Goal: Information Seeking & Learning: Check status

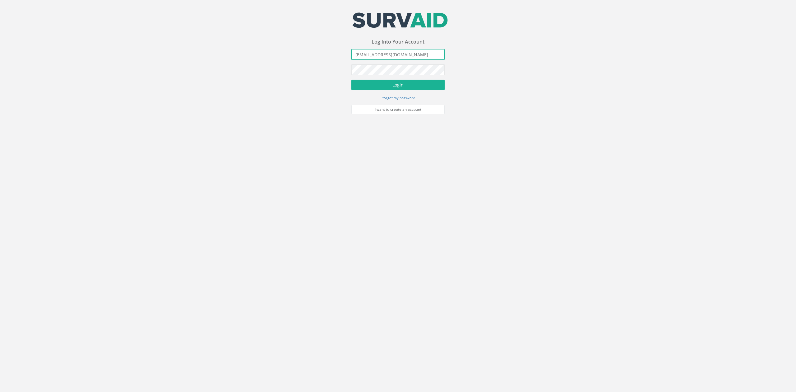
drag, startPoint x: 395, startPoint y: 52, endPoint x: 267, endPoint y: 61, distance: 128.5
click at [268, 61] on div "Your email address was sucessfully verified - please login below to continue Yo…" at bounding box center [398, 57] width 796 height 114
type input "[PERSON_NAME][EMAIL_ADDRESS][PERSON_NAME][DOMAIN_NAME]"
click at [351, 80] on button "Login" at bounding box center [397, 85] width 93 height 11
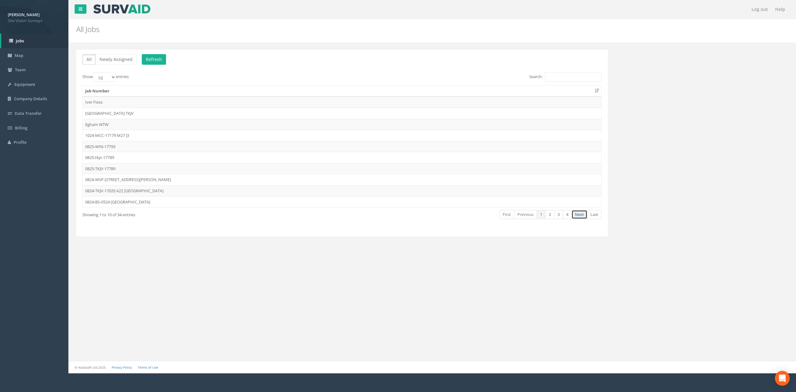
drag, startPoint x: 580, startPoint y: 220, endPoint x: 538, endPoint y: 221, distance: 42.0
click at [580, 219] on link "Next" at bounding box center [579, 214] width 16 height 9
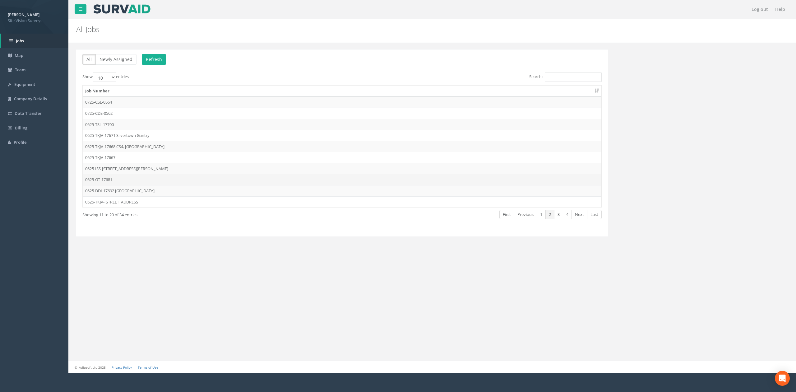
click at [169, 180] on td "0625-GT-17681" at bounding box center [342, 179] width 519 height 11
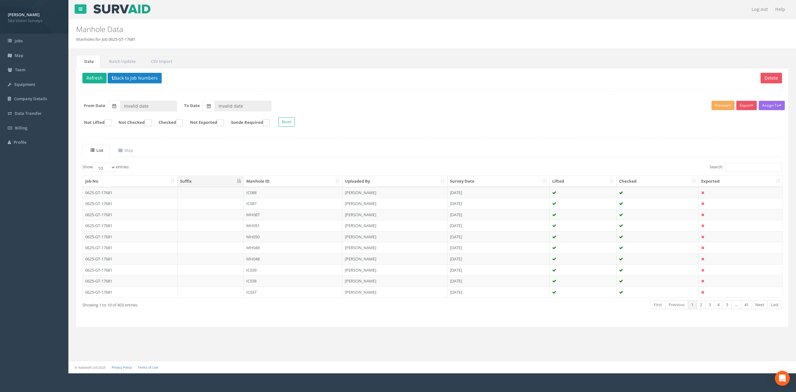
type input "[DATE]"
click at [162, 62] on link "CSV Import" at bounding box center [161, 61] width 36 height 13
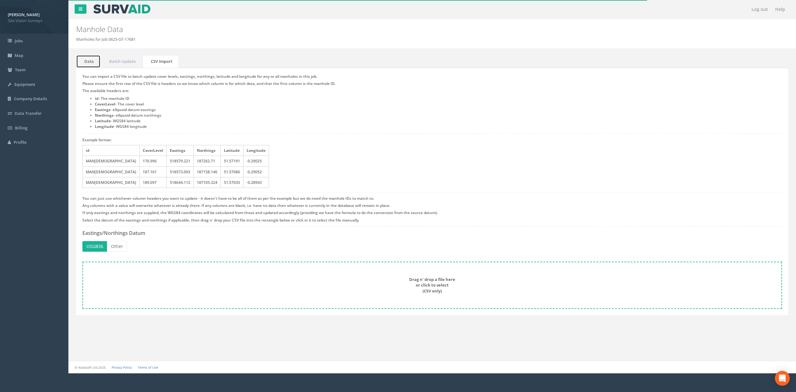
click at [96, 66] on link "Data" at bounding box center [88, 61] width 24 height 13
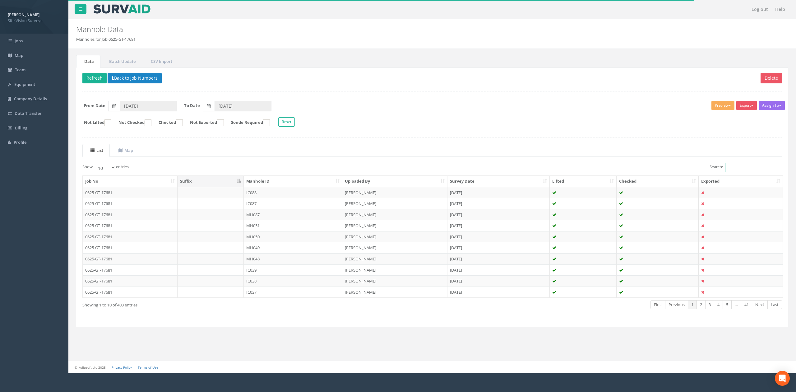
click at [739, 169] on input "Search:" at bounding box center [753, 167] width 57 height 9
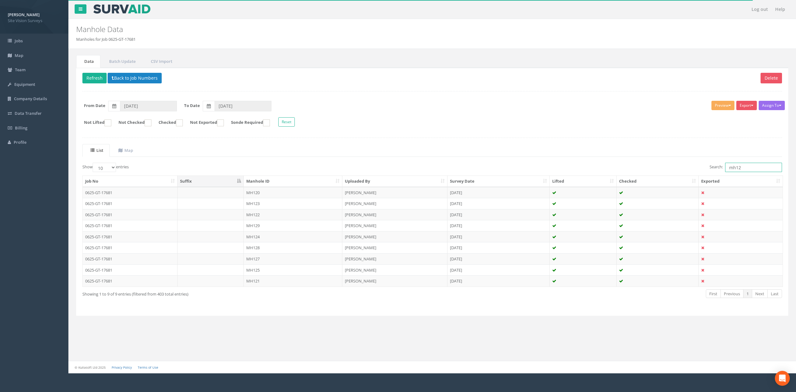
type input "mh126"
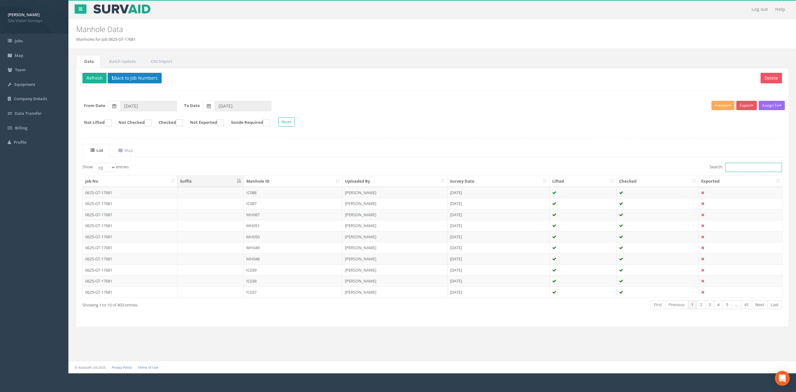
click at [772, 167] on input "Search:" at bounding box center [753, 167] width 57 height 9
type input "1"
click at [86, 80] on button "Refresh" at bounding box center [94, 78] width 24 height 11
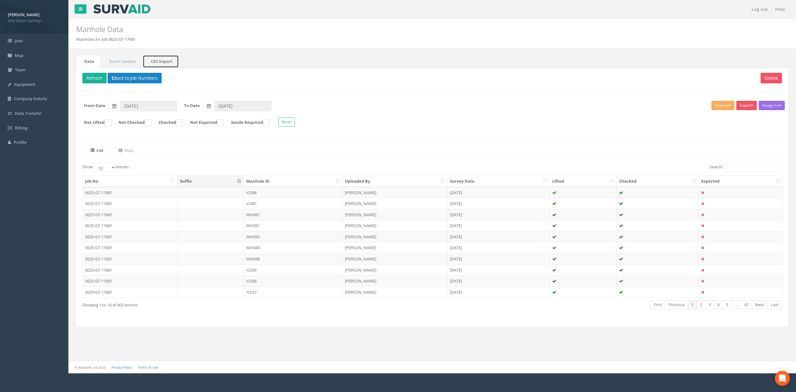
click at [167, 59] on link "CSV Import" at bounding box center [161, 61] width 36 height 13
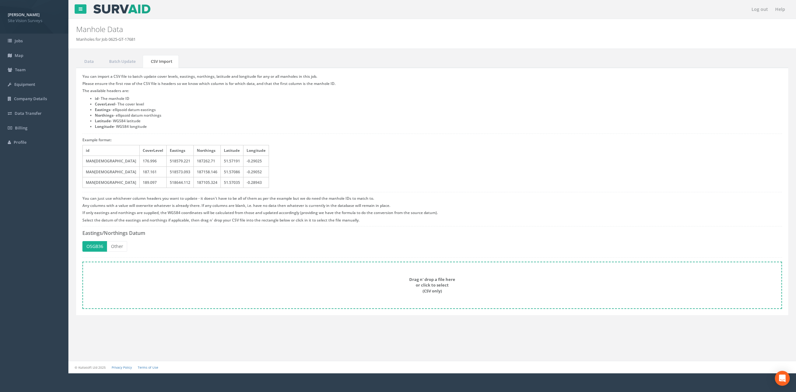
click at [268, 278] on div "Drag n' drop a file here or click to select (CSV only)" at bounding box center [432, 284] width 686 height 17
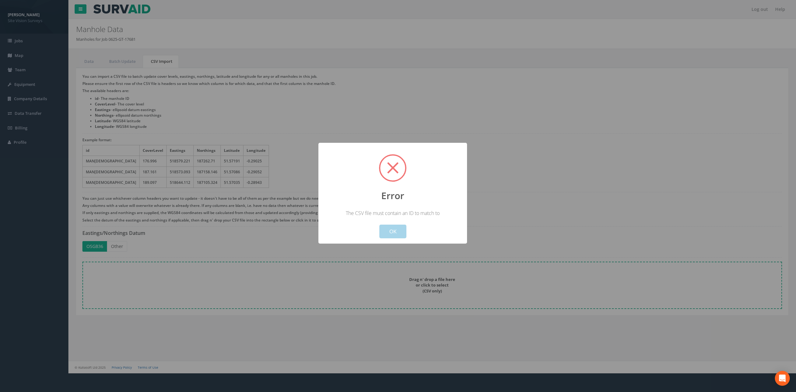
click at [393, 227] on button "OK" at bounding box center [392, 231] width 27 height 14
click at [414, 233] on div "Cancel OK" at bounding box center [393, 227] width 138 height 22
click at [407, 232] on div "Cancel OK" at bounding box center [393, 227] width 138 height 22
click at [400, 230] on button "OK" at bounding box center [392, 231] width 27 height 14
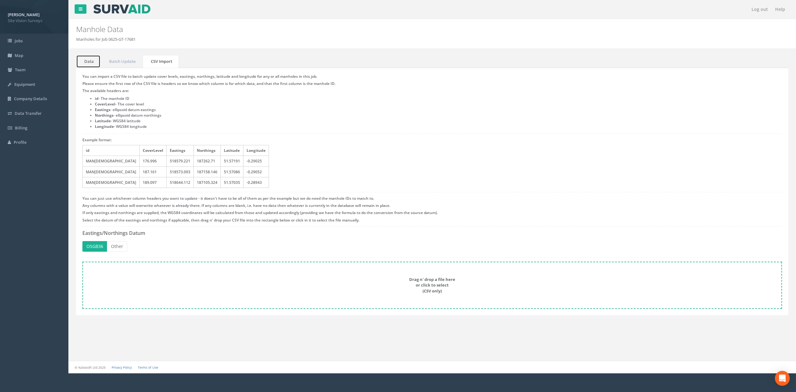
click at [93, 59] on link "Data" at bounding box center [88, 61] width 24 height 13
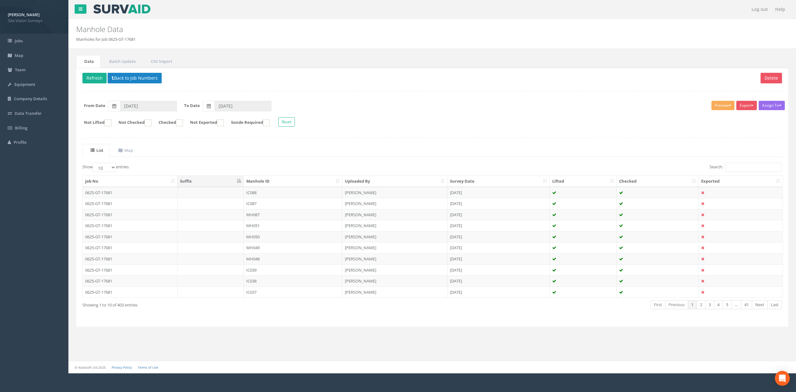
click at [81, 77] on div "Delete Refresh Back to Job Numbers Assign To No Companies Added Export SVS IC S…" at bounding box center [432, 197] width 712 height 259
click at [92, 81] on button "Refresh" at bounding box center [94, 78] width 24 height 11
click at [91, 81] on button "Refresh" at bounding box center [94, 78] width 24 height 11
click at [91, 81] on button "Loading" at bounding box center [96, 78] width 29 height 11
click at [131, 157] on link "Map" at bounding box center [124, 150] width 29 height 13
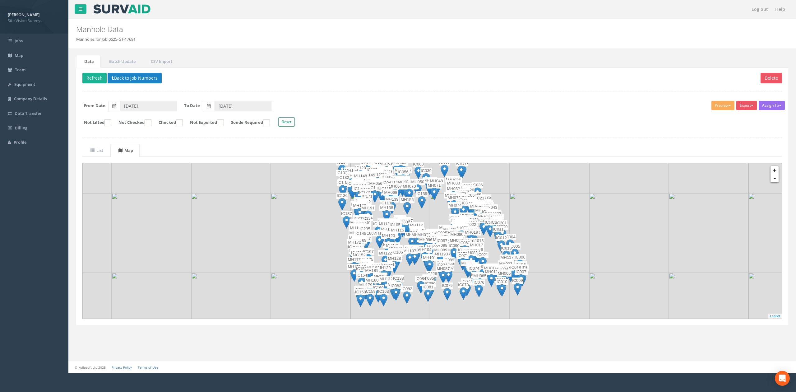
click at [506, 288] on div "IC010" at bounding box center [502, 288] width 12 height 19
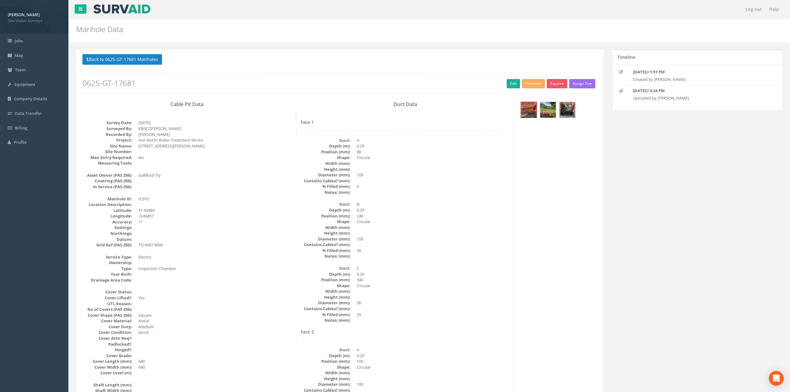
click at [196, 189] on dd at bounding box center [214, 187] width 153 height 6
click at [125, 67] on div "Back to 0625-GT-17681 Manholes Back to Map Assign To No Companies Added Export …" at bounding box center [339, 73] width 515 height 39
click at [123, 65] on button "Back to 0625-GT-17681 Manholes" at bounding box center [122, 59] width 80 height 11
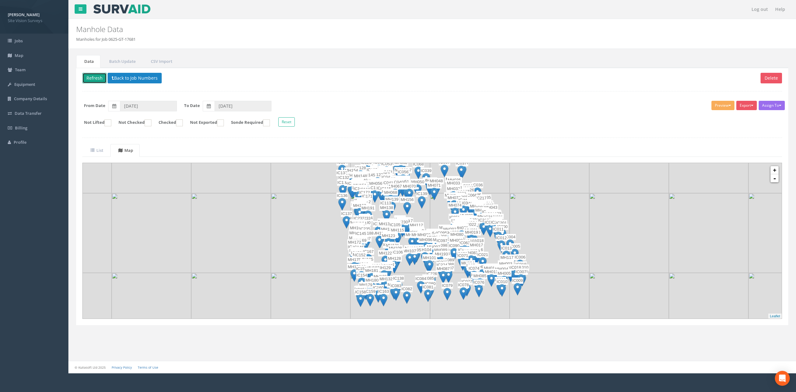
click at [91, 80] on button "Refresh" at bounding box center [94, 78] width 24 height 11
click at [491, 264] on img at bounding box center [470, 233] width 80 height 80
click at [477, 260] on div "IC021" at bounding box center [483, 261] width 12 height 19
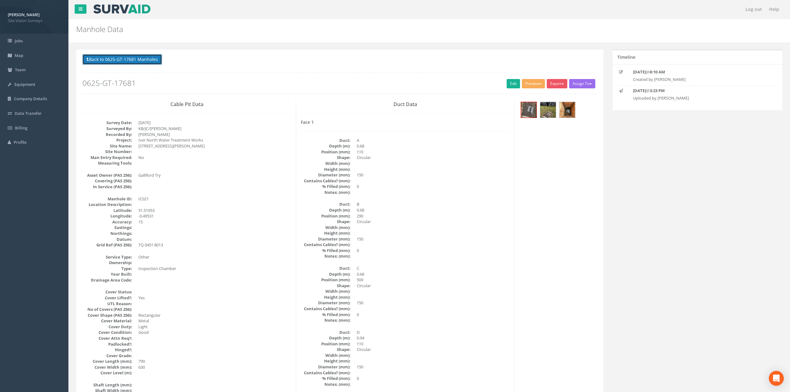
click at [116, 62] on button "Back to 0625-GT-17681 Manholes" at bounding box center [122, 59] width 80 height 11
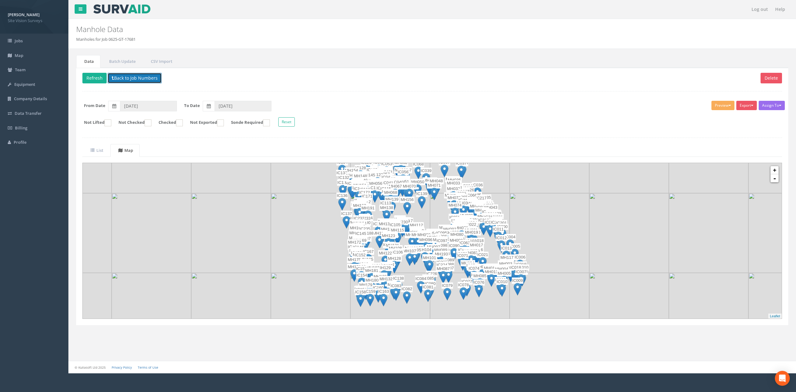
click at [116, 80] on button "Back to Job Numbers" at bounding box center [135, 78] width 54 height 11
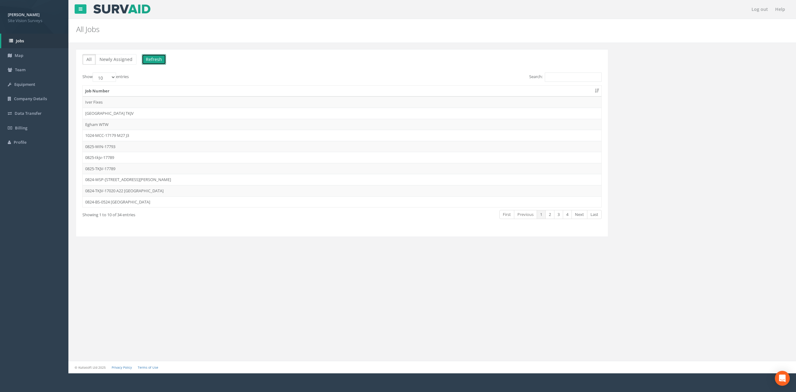
click at [146, 56] on button "Refresh" at bounding box center [154, 59] width 24 height 11
click at [581, 217] on link "Next" at bounding box center [579, 214] width 16 height 9
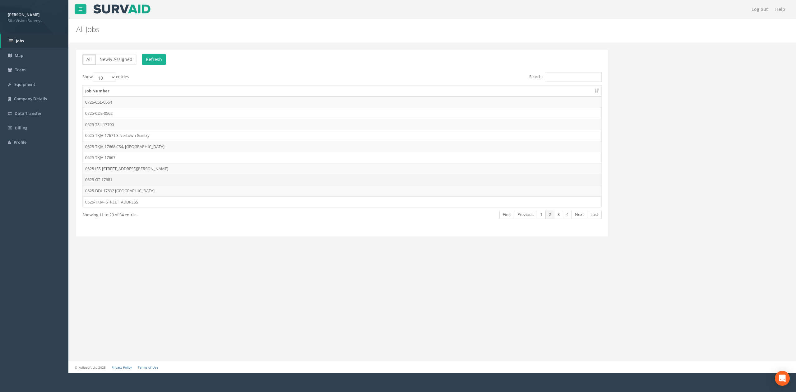
click at [118, 178] on td "0625-GT-17681" at bounding box center [342, 179] width 519 height 11
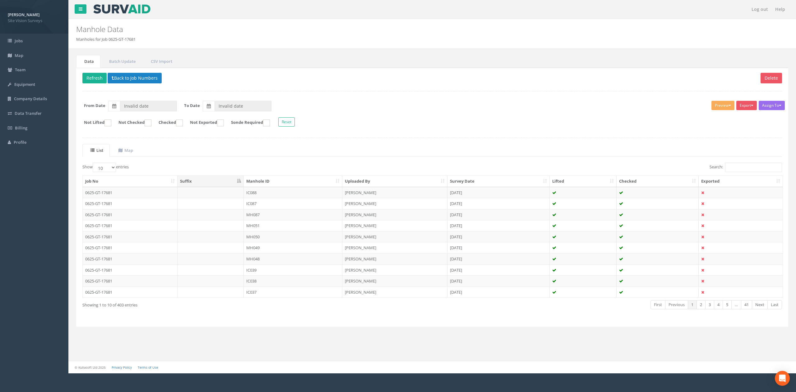
type input "[DATE]"
click at [175, 192] on td "0625-GT-17681" at bounding box center [130, 192] width 95 height 11
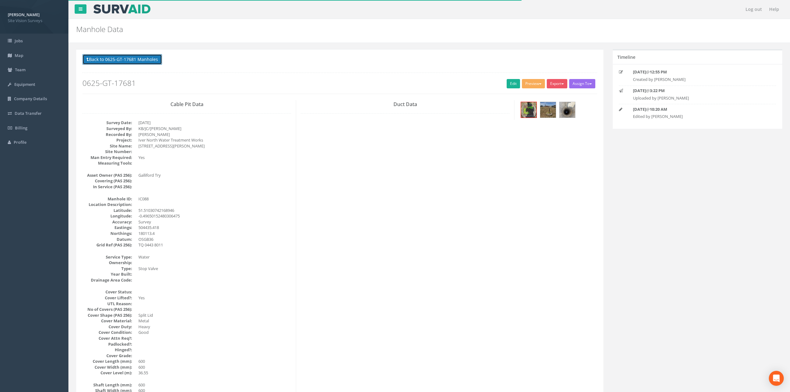
click at [136, 63] on button "Back to 0625-GT-17681 Manholes" at bounding box center [122, 59] width 80 height 11
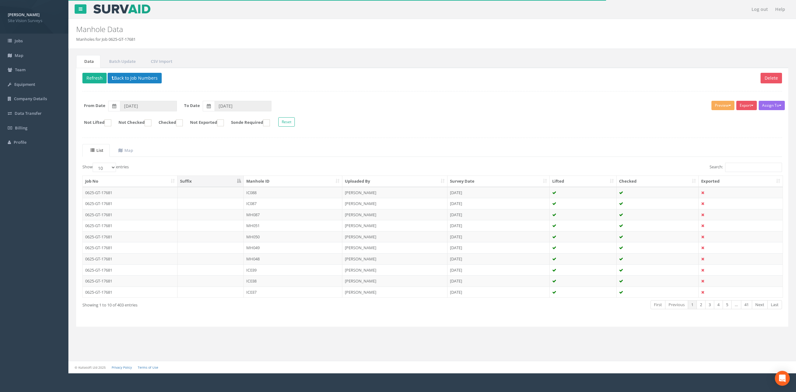
click at [252, 274] on td "IC039" at bounding box center [293, 269] width 99 height 11
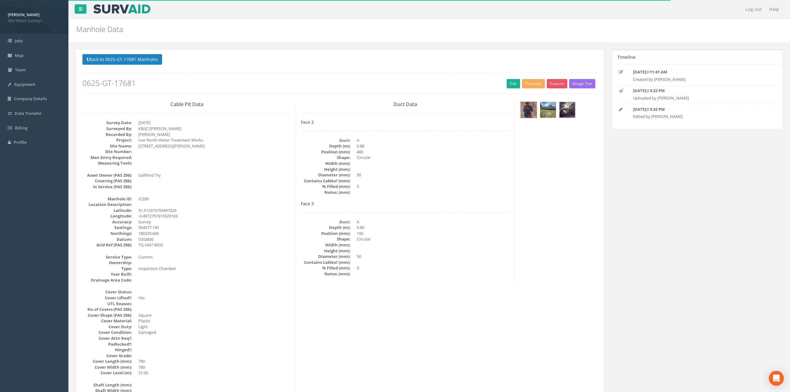
click at [138, 59] on button "Back to 0625-GT-17681 Manholes" at bounding box center [122, 59] width 80 height 11
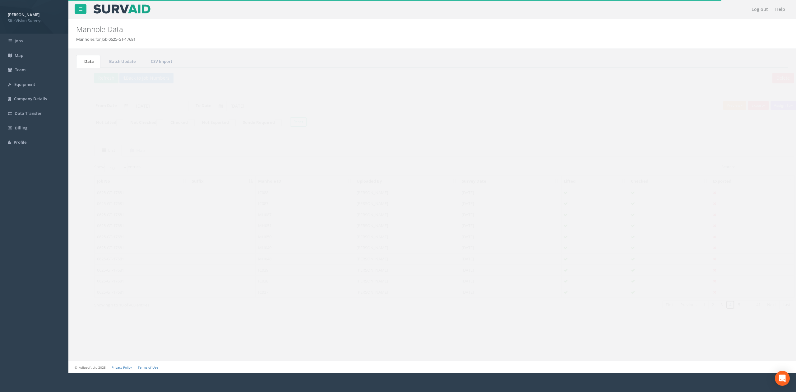
click at [718, 305] on link "4" at bounding box center [718, 304] width 9 height 9
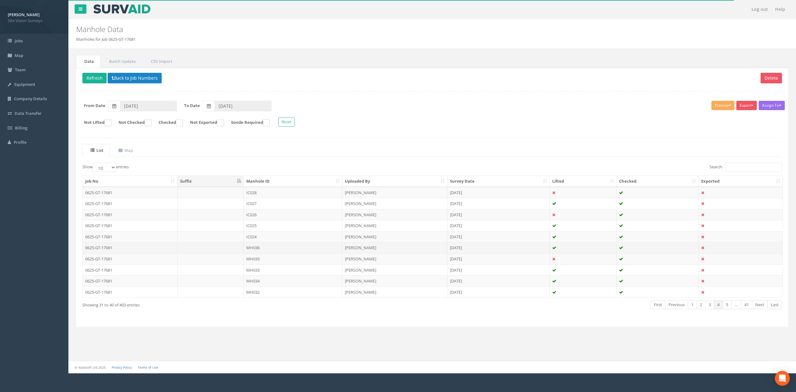
click at [348, 253] on td "[PERSON_NAME]" at bounding box center [394, 247] width 105 height 11
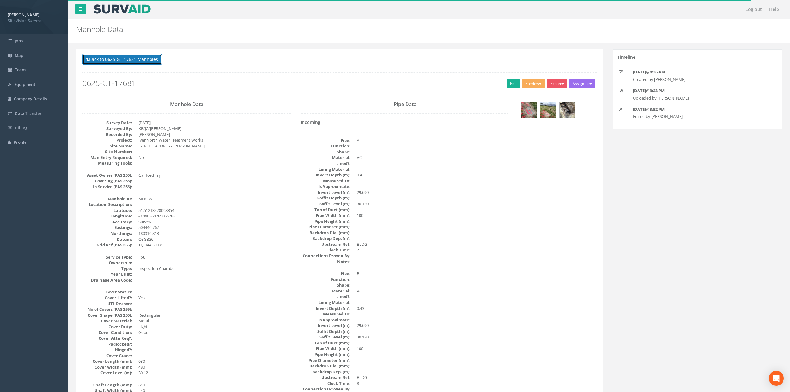
click at [139, 65] on button "Back to 0625-GT-17681 Manholes" at bounding box center [122, 59] width 80 height 11
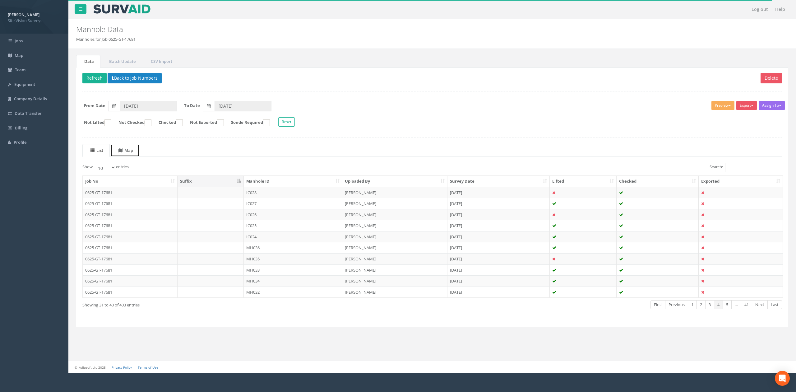
click at [132, 155] on link "Map" at bounding box center [124, 150] width 29 height 13
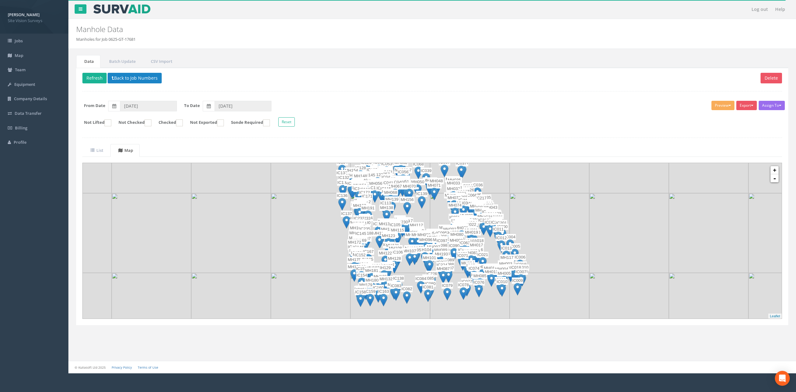
click at [499, 288] on img at bounding box center [502, 290] width 8 height 13
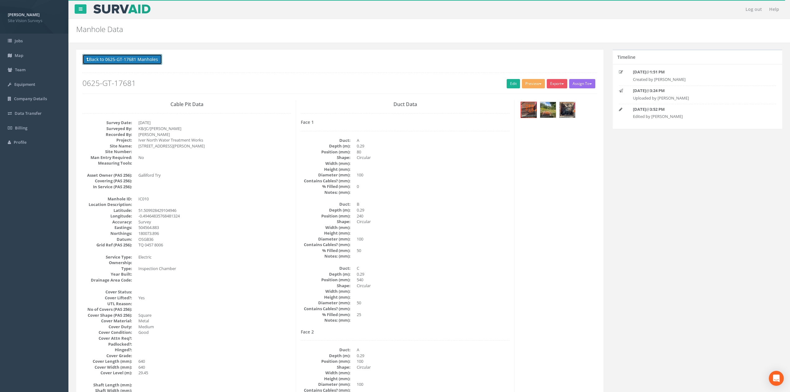
click at [151, 55] on button "Back to 0625-GT-17681 Manholes" at bounding box center [122, 59] width 80 height 11
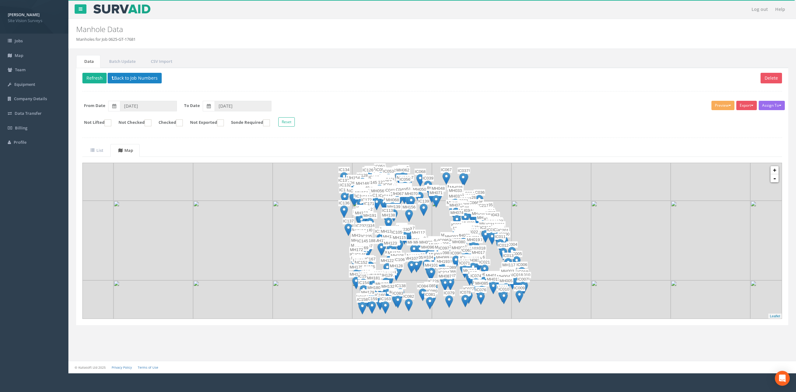
drag, startPoint x: 603, startPoint y: 294, endPoint x: 604, endPoint y: 301, distance: 7.6
click at [604, 301] on img at bounding box center [631, 320] width 80 height 80
click at [130, 82] on button "Back to Job Numbers" at bounding box center [135, 78] width 54 height 11
